Goal: Information Seeking & Learning: Learn about a topic

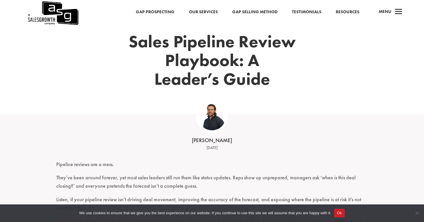
scroll to position [17, 0]
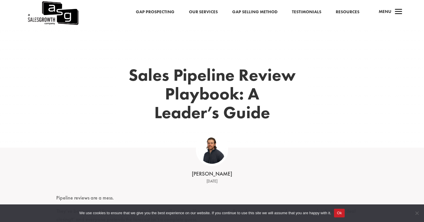
click at [129, 70] on h1 "Sales Pipeline Review Playbook: A Leader’s Guide" at bounding box center [212, 95] width 190 height 59
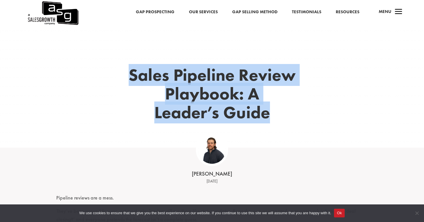
drag, startPoint x: 129, startPoint y: 70, endPoint x: 146, endPoint y: 87, distance: 24.1
click at [146, 87] on h1 "Sales Pipeline Review Playbook: A Leader’s Guide" at bounding box center [212, 95] width 190 height 59
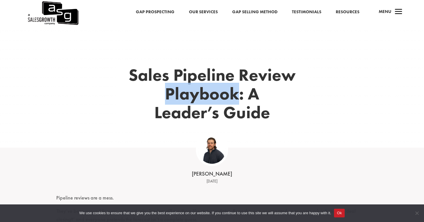
click at [146, 87] on h1 "Sales Pipeline Review Playbook: A Leader’s Guide" at bounding box center [212, 95] width 190 height 59
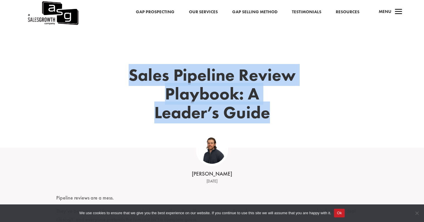
click at [146, 87] on h1 "Sales Pipeline Review Playbook: A Leader’s Guide" at bounding box center [212, 95] width 190 height 59
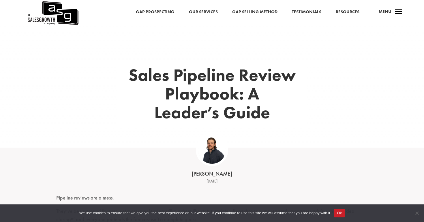
click at [150, 82] on h1 "Sales Pipeline Review Playbook: A Leader’s Guide" at bounding box center [212, 95] width 190 height 59
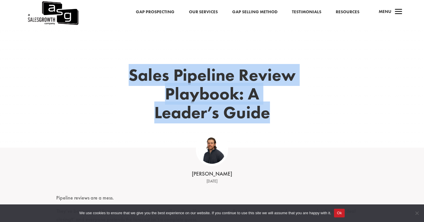
click at [150, 82] on h1 "Sales Pipeline Review Playbook: A Leader’s Guide" at bounding box center [212, 95] width 190 height 59
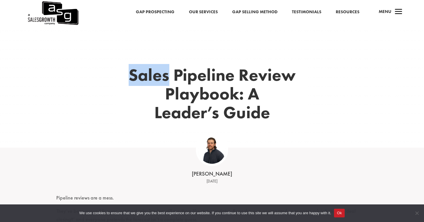
click at [151, 82] on h1 "Sales Pipeline Review Playbook: A Leader’s Guide" at bounding box center [212, 95] width 190 height 59
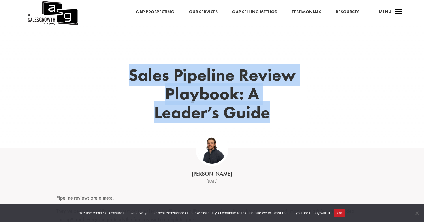
click at [151, 82] on h1 "Sales Pipeline Review Playbook: A Leader’s Guide" at bounding box center [212, 95] width 190 height 59
click at [165, 83] on h1 "Sales Pipeline Review Playbook: A Leader’s Guide" at bounding box center [212, 95] width 190 height 59
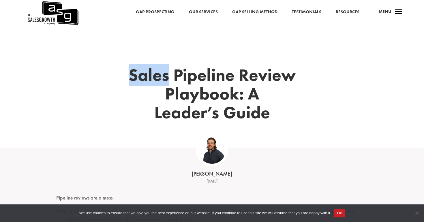
click at [165, 83] on h1 "Sales Pipeline Review Playbook: A Leader’s Guide" at bounding box center [212, 95] width 190 height 59
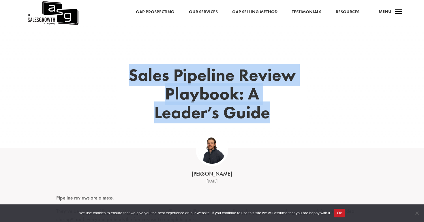
click at [165, 83] on h1 "Sales Pipeline Review Playbook: A Leader’s Guide" at bounding box center [212, 95] width 190 height 59
click at [165, 85] on h1 "Sales Pipeline Review Playbook: A Leader’s Guide" at bounding box center [212, 95] width 190 height 59
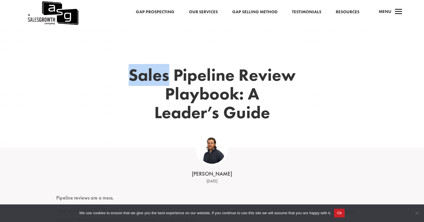
click at [165, 85] on h1 "Sales Pipeline Review Playbook: A Leader’s Guide" at bounding box center [212, 95] width 190 height 59
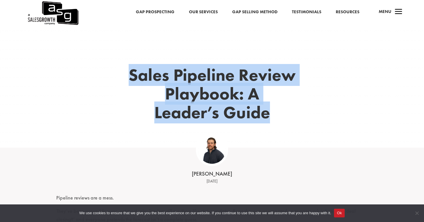
click at [165, 85] on h1 "Sales Pipeline Review Playbook: A Leader’s Guide" at bounding box center [212, 95] width 190 height 59
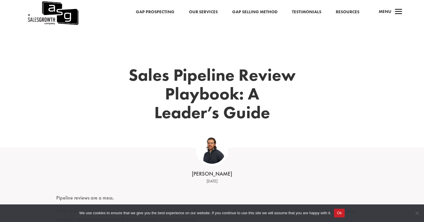
click at [172, 94] on h1 "Sales Pipeline Review Playbook: A Leader’s Guide" at bounding box center [212, 95] width 190 height 59
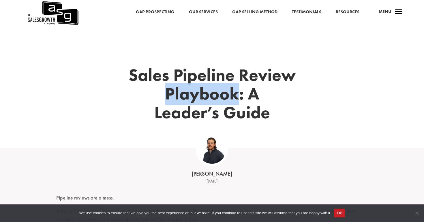
click at [172, 94] on h1 "Sales Pipeline Review Playbook: A Leader’s Guide" at bounding box center [212, 95] width 190 height 59
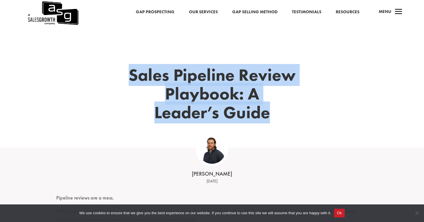
click at [172, 94] on h1 "Sales Pipeline Review Playbook: A Leader’s Guide" at bounding box center [212, 95] width 190 height 59
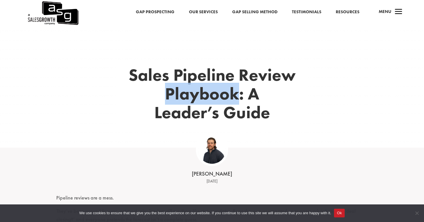
click at [172, 94] on h1 "Sales Pipeline Review Playbook: A Leader’s Guide" at bounding box center [212, 95] width 190 height 59
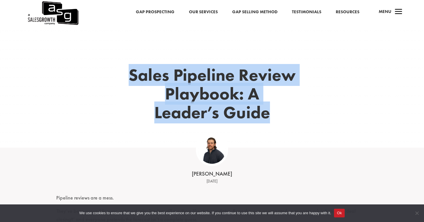
click at [172, 94] on h1 "Sales Pipeline Review Playbook: A Leader’s Guide" at bounding box center [212, 95] width 190 height 59
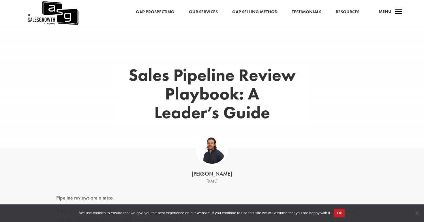
click at [193, 97] on h1 "Sales Pipeline Review Playbook: A Leader’s Guide" at bounding box center [212, 95] width 190 height 59
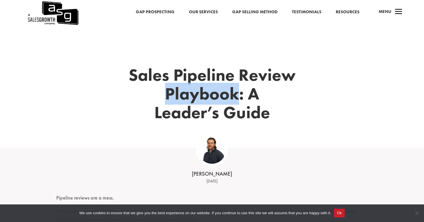
click at [193, 97] on h1 "Sales Pipeline Review Playbook: A Leader’s Guide" at bounding box center [212, 95] width 190 height 59
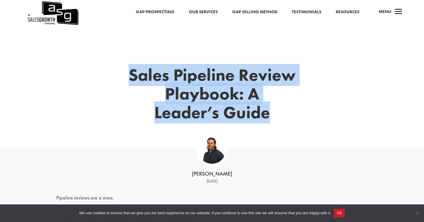
click at [193, 97] on h1 "Sales Pipeline Review Playbook: A Leader’s Guide" at bounding box center [212, 95] width 190 height 59
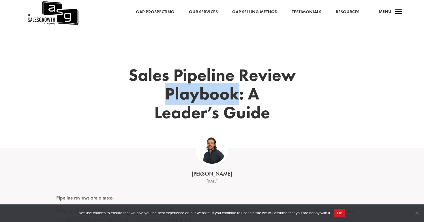
click at [193, 97] on h1 "Sales Pipeline Review Playbook: A Leader’s Guide" at bounding box center [212, 95] width 190 height 59
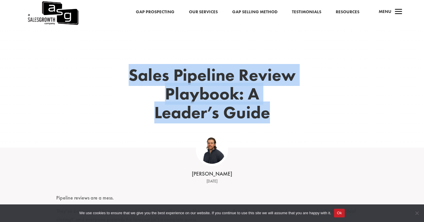
click at [193, 97] on h1 "Sales Pipeline Review Playbook: A Leader’s Guide" at bounding box center [212, 95] width 190 height 59
click at [145, 61] on div "Sales Pipeline Review Playbook: A Leader’s Guide" at bounding box center [212, 103] width 312 height 89
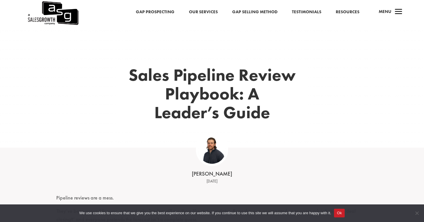
click at [144, 66] on h1 "Sales Pipeline Review Playbook: A Leader’s Guide" at bounding box center [212, 95] width 190 height 59
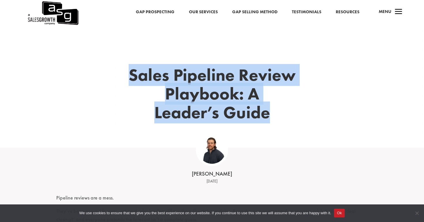
drag, startPoint x: 144, startPoint y: 66, endPoint x: 172, endPoint y: 103, distance: 46.4
click at [170, 103] on h1 "Sales Pipeline Review Playbook: A Leader’s Guide" at bounding box center [212, 95] width 190 height 59
click at [172, 103] on h1 "Sales Pipeline Review Playbook: A Leader’s Guide" at bounding box center [212, 95] width 190 height 59
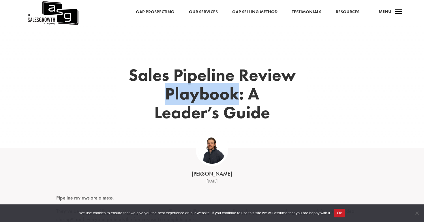
click at [172, 103] on h1 "Sales Pipeline Review Playbook: A Leader’s Guide" at bounding box center [212, 95] width 190 height 59
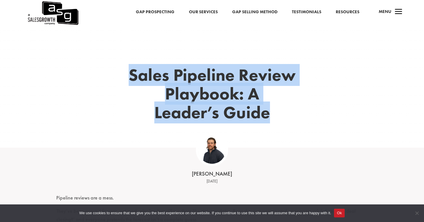
drag, startPoint x: 172, startPoint y: 103, endPoint x: 164, endPoint y: 67, distance: 37.1
click at [164, 68] on h1 "Sales Pipeline Review Playbook: A Leader’s Guide" at bounding box center [212, 95] width 190 height 59
click at [164, 67] on h1 "Sales Pipeline Review Playbook: A Leader’s Guide" at bounding box center [212, 95] width 190 height 59
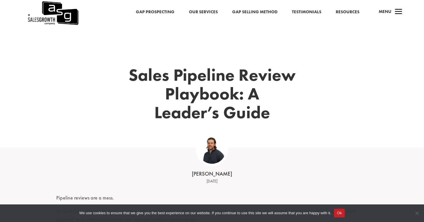
click at [164, 67] on h1 "Sales Pipeline Review Playbook: A Leader’s Guide" at bounding box center [212, 95] width 190 height 59
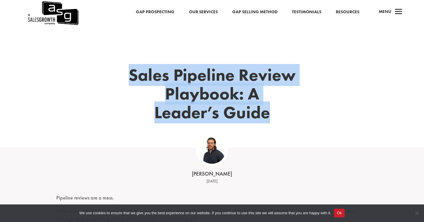
click at [164, 68] on h1 "Sales Pipeline Review Playbook: A Leader’s Guide" at bounding box center [212, 95] width 190 height 59
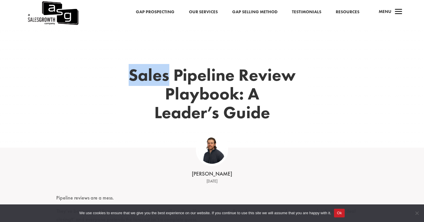
click at [164, 68] on h1 "Sales Pipeline Review Playbook: A Leader’s Guide" at bounding box center [212, 95] width 190 height 59
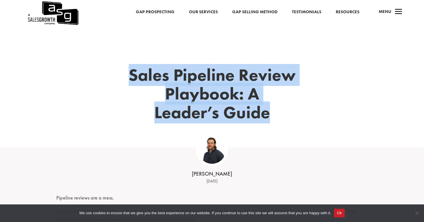
click at [164, 68] on h1 "Sales Pipeline Review Playbook: A Leader’s Guide" at bounding box center [212, 95] width 190 height 59
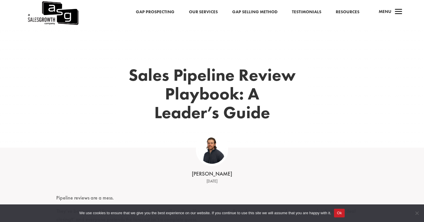
click at [186, 66] on h1 "Sales Pipeline Review Playbook: A Leader’s Guide" at bounding box center [212, 95] width 190 height 59
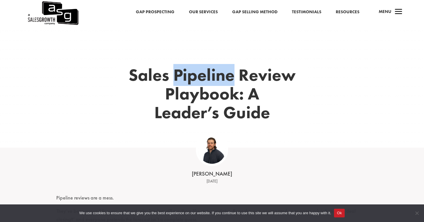
click at [186, 66] on h1 "Sales Pipeline Review Playbook: A Leader’s Guide" at bounding box center [212, 95] width 190 height 59
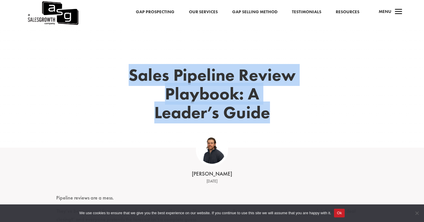
click at [186, 66] on h1 "Sales Pipeline Review Playbook: A Leader’s Guide" at bounding box center [212, 95] width 190 height 59
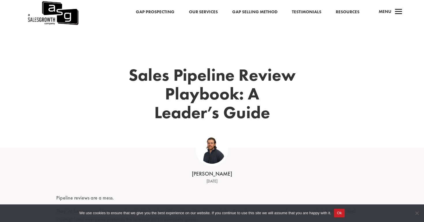
click at [191, 59] on div "Sales Pipeline Review Playbook: A Leader’s Guide" at bounding box center [212, 103] width 312 height 89
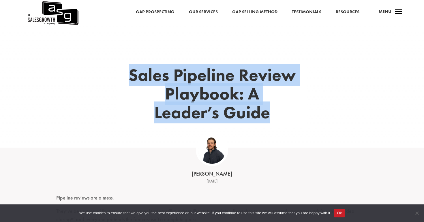
click at [191, 59] on div "Sales Pipeline Review Playbook: A Leader’s Guide" at bounding box center [212, 103] width 312 height 89
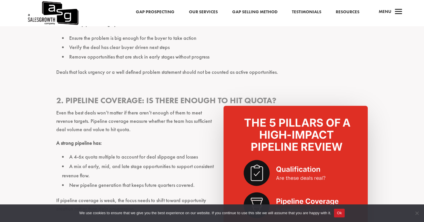
scroll to position [773, 0]
